Goal: Task Accomplishment & Management: Use online tool/utility

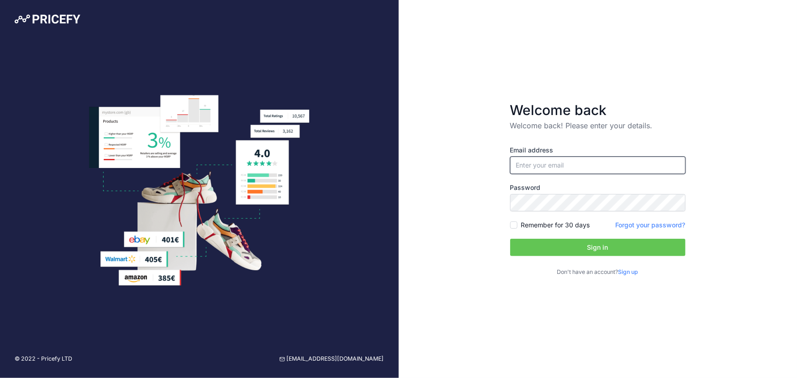
type input "[EMAIL_ADDRESS][DOMAIN_NAME]"
click at [607, 247] on button "Sign in" at bounding box center [597, 247] width 175 height 17
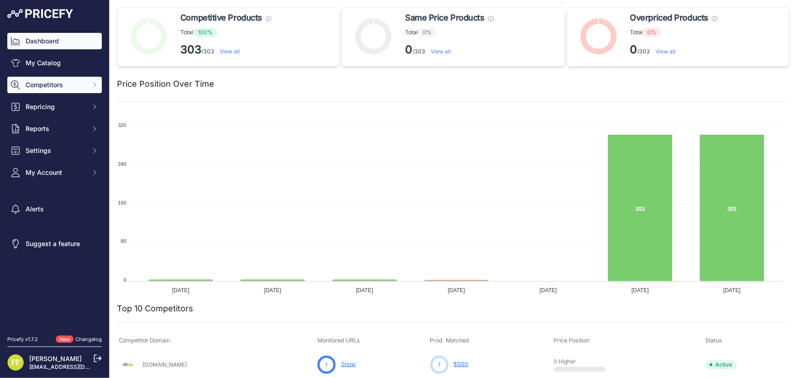
click at [80, 79] on button "Competitors" at bounding box center [54, 85] width 95 height 16
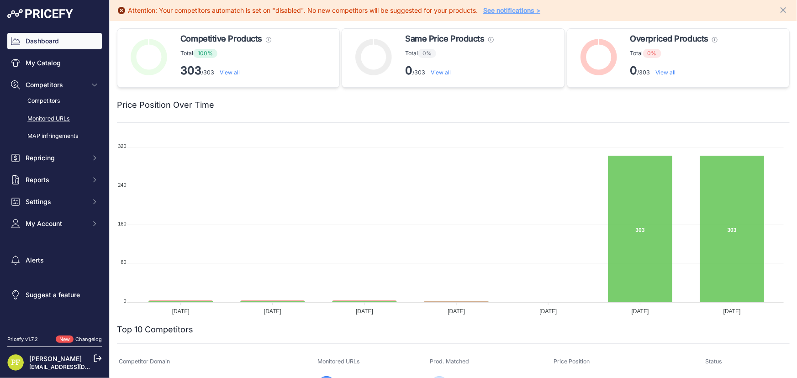
click at [57, 116] on link "Monitored URLs" at bounding box center [54, 119] width 95 height 16
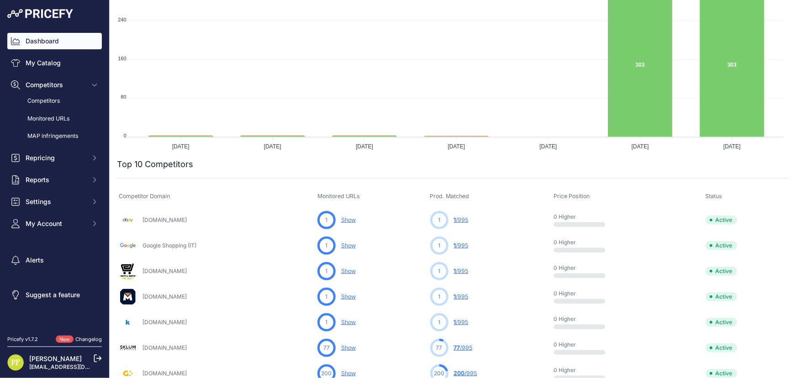
scroll to position [166, 0]
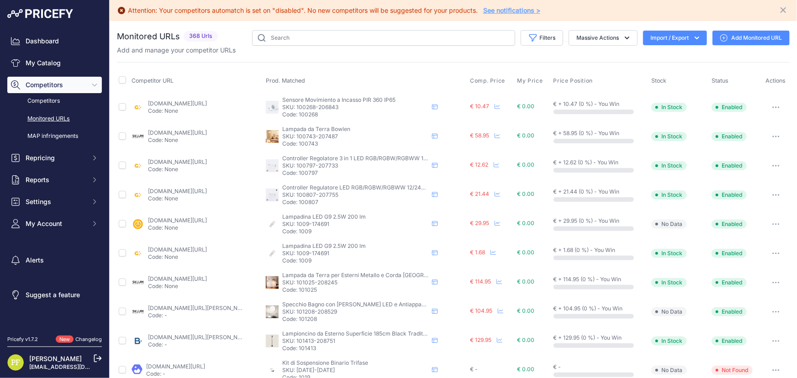
click at [158, 132] on link "[DOMAIN_NAME][URL]" at bounding box center [177, 132] width 59 height 7
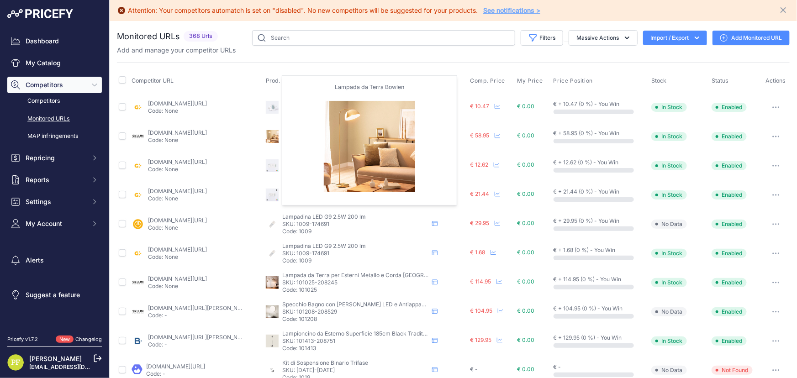
click at [273, 132] on img at bounding box center [272, 136] width 13 height 13
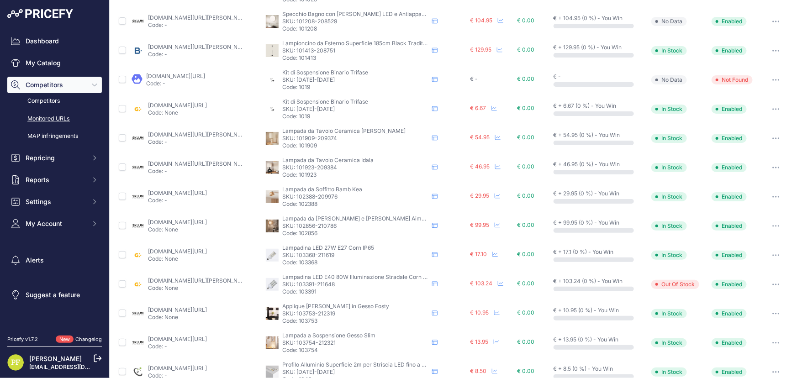
scroll to position [336, 0]
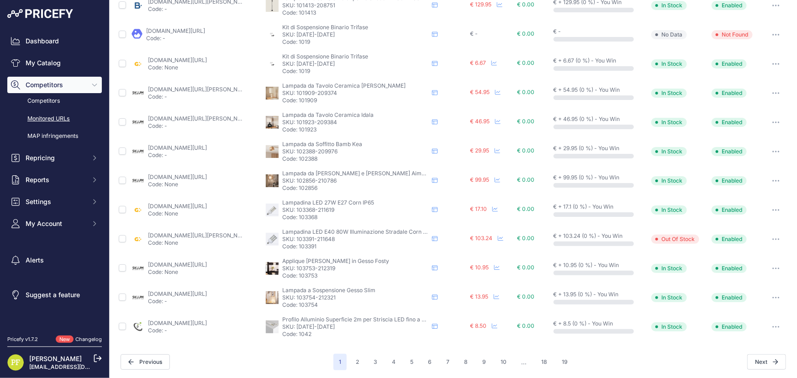
click at [137, 323] on img at bounding box center [138, 327] width 13 height 13
click at [160, 322] on link "[DOMAIN_NAME][URL]" at bounding box center [177, 323] width 59 height 7
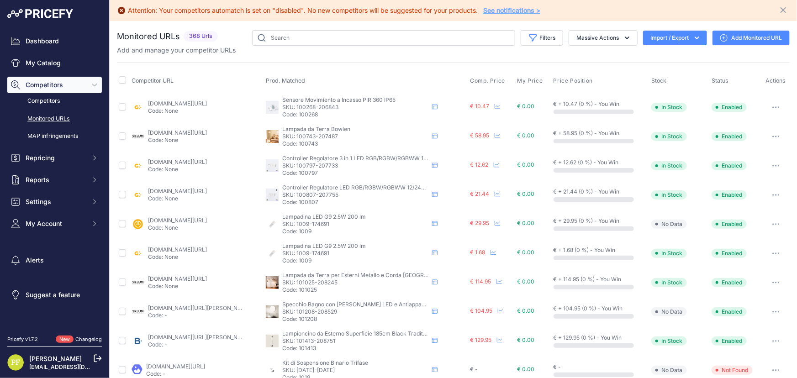
click at [180, 222] on link "[DOMAIN_NAME][URL]" at bounding box center [177, 220] width 59 height 7
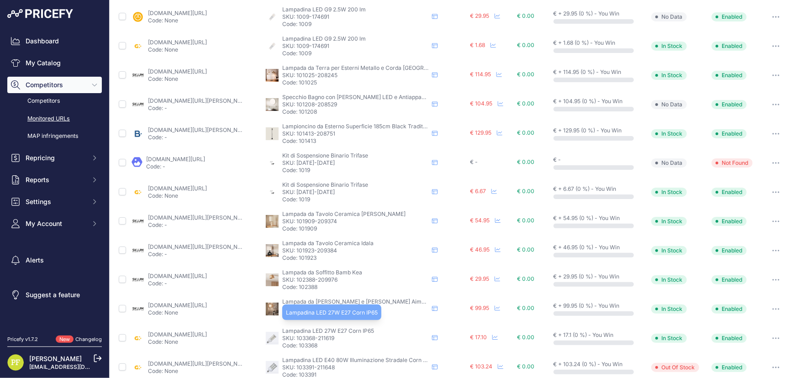
scroll to position [336, 0]
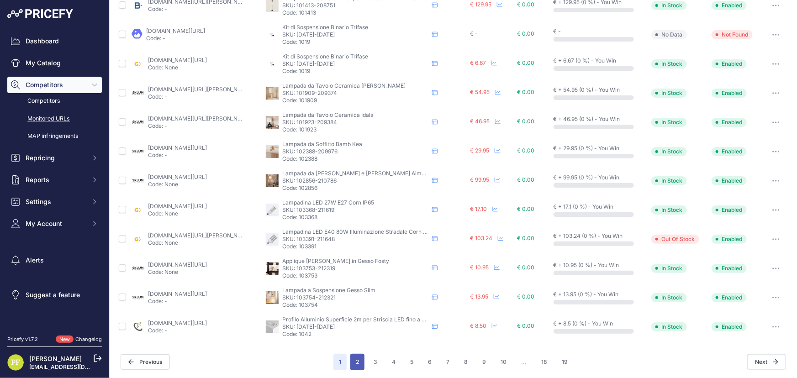
click at [359, 361] on button "2" at bounding box center [357, 362] width 14 height 16
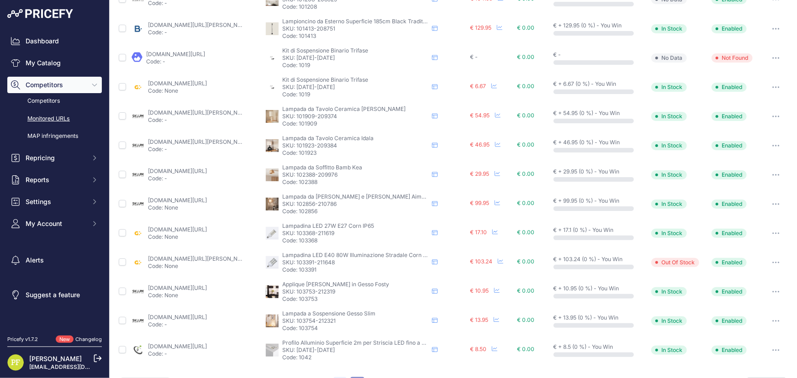
scroll to position [359, 0]
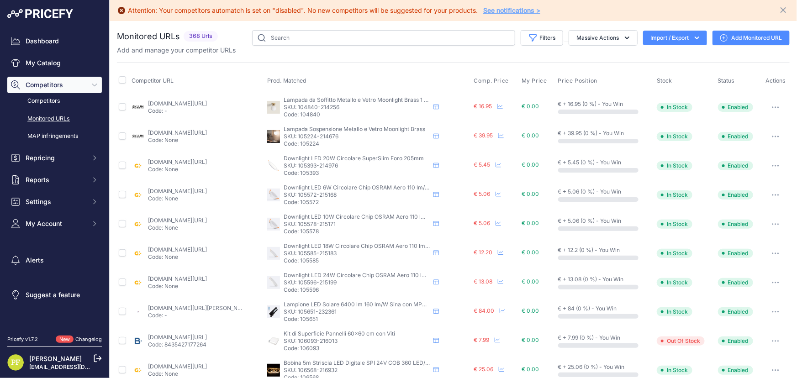
drag, startPoint x: 219, startPoint y: 47, endPoint x: 241, endPoint y: 58, distance: 24.1
click at [219, 47] on p "Add and manage your competitor URLs" at bounding box center [176, 50] width 119 height 9
click at [205, 305] on link "[DOMAIN_NAME][URL][PERSON_NAME]" at bounding box center [199, 308] width 103 height 7
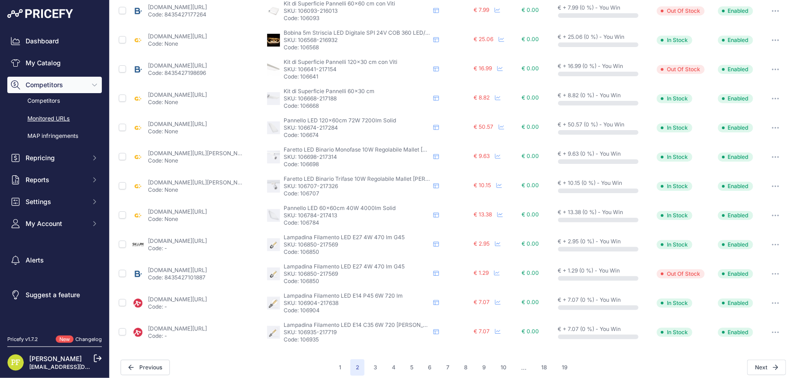
scroll to position [336, 0]
